Goal: Task Accomplishment & Management: Use online tool/utility

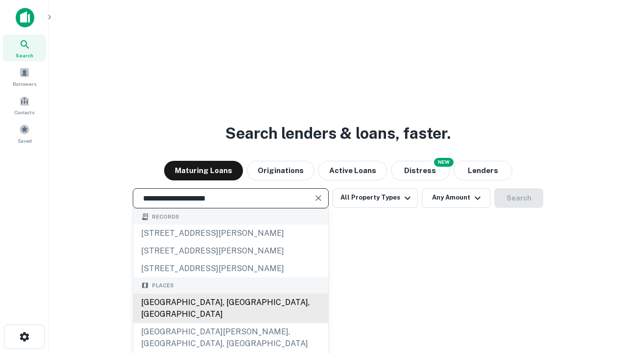
click at [230, 323] on div "[GEOGRAPHIC_DATA], [GEOGRAPHIC_DATA], [GEOGRAPHIC_DATA]" at bounding box center [230, 307] width 195 height 29
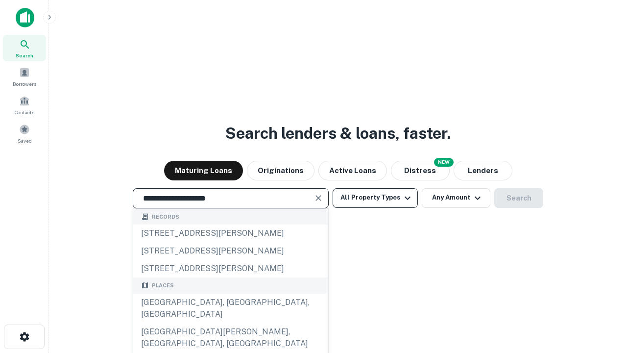
click at [375, 197] on button "All Property Types" at bounding box center [375, 198] width 85 height 20
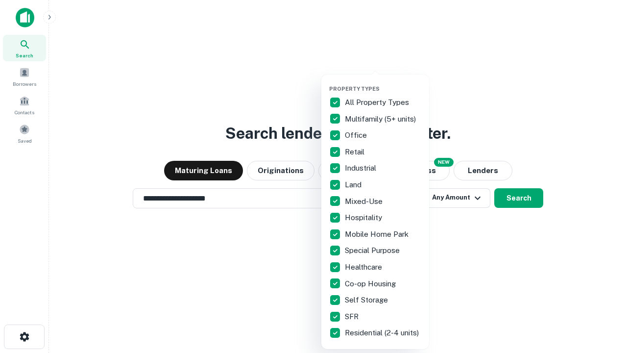
type input "**********"
click at [383, 82] on button "button" at bounding box center [383, 82] width 108 height 0
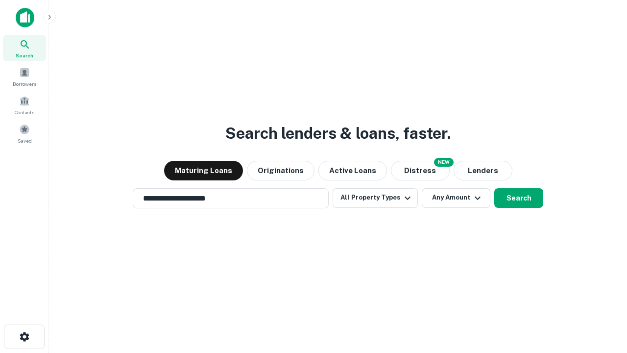
scroll to position [15, 0]
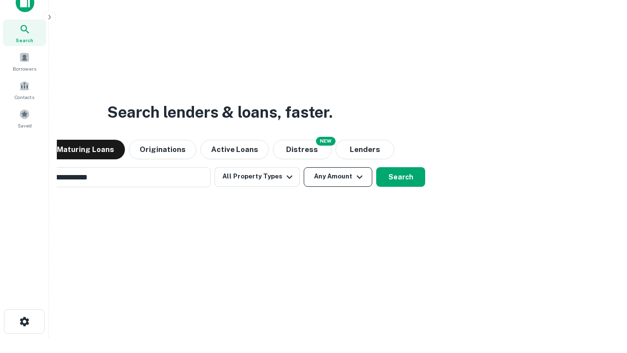
click at [304, 167] on button "Any Amount" at bounding box center [338, 177] width 69 height 20
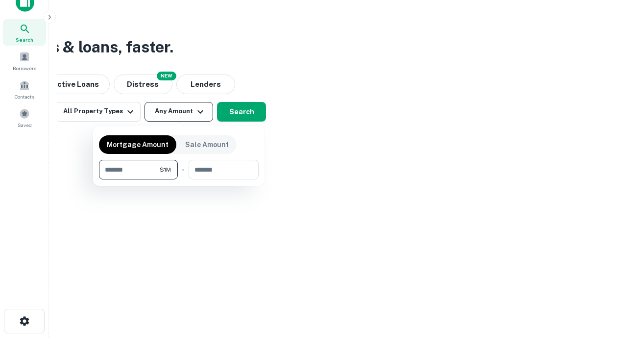
type input "*******"
click at [179, 179] on button "button" at bounding box center [179, 179] width 160 height 0
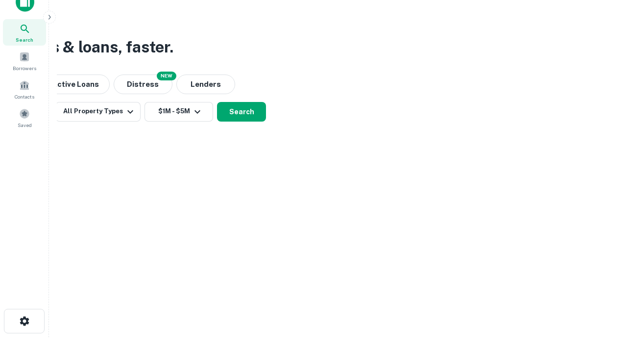
scroll to position [6, 181]
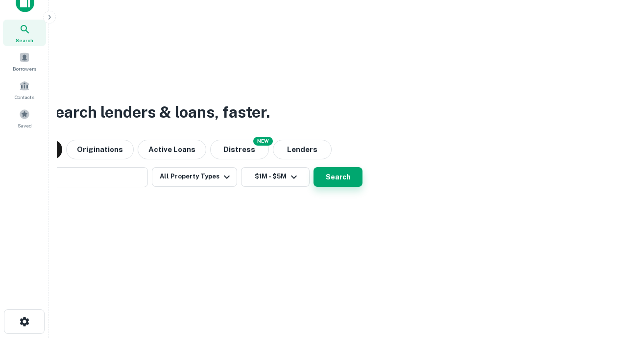
click at [313, 167] on button "Search" at bounding box center [337, 177] width 49 height 20
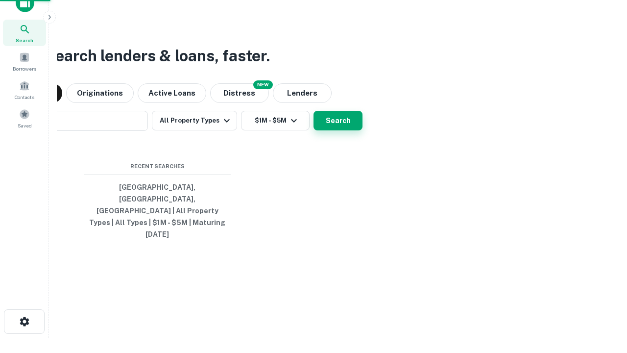
scroll to position [26, 277]
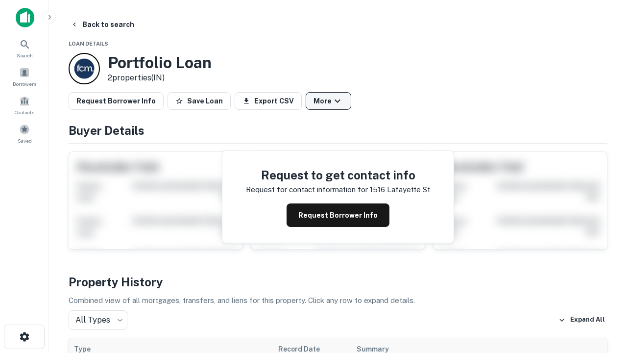
click at [328, 101] on button "More" at bounding box center [329, 101] width 46 height 18
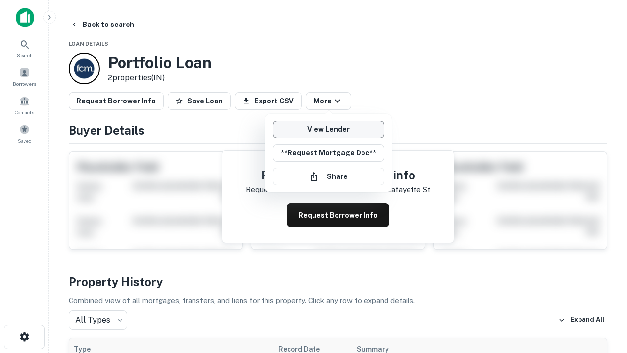
click at [328, 129] on link "View Lender" at bounding box center [328, 129] width 111 height 18
